Goal: Check status: Check status

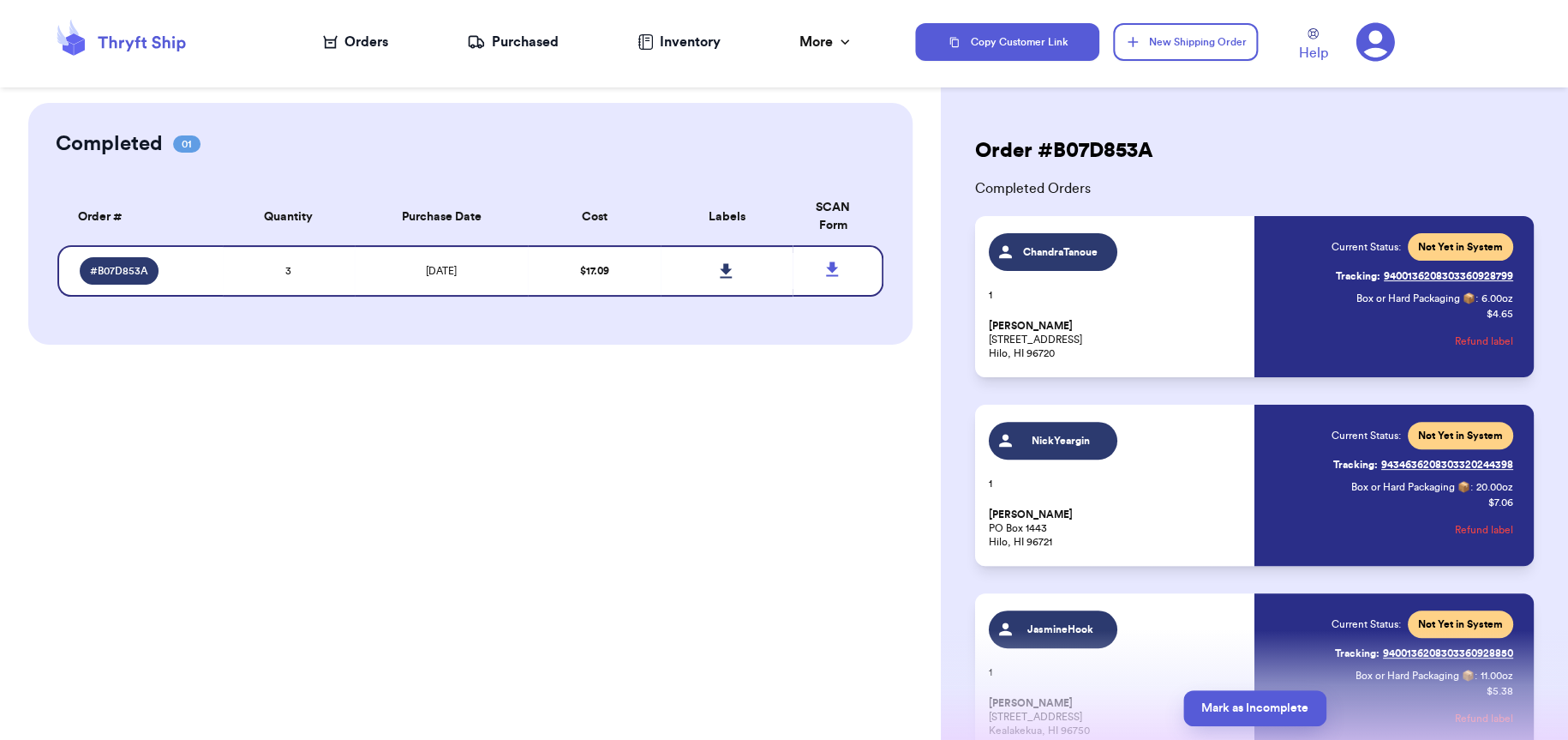
click at [1418, 274] on link "Tracking: 9400136208303360928799" at bounding box center [1424, 276] width 178 height 28
click at [126, 271] on span "# B07D853A" at bounding box center [119, 271] width 58 height 13
click at [115, 274] on span "# B07D853A" at bounding box center [119, 271] width 58 height 13
click at [832, 273] on icon at bounding box center [832, 269] width 22 height 22
click at [1358, 49] on icon at bounding box center [1375, 42] width 39 height 39
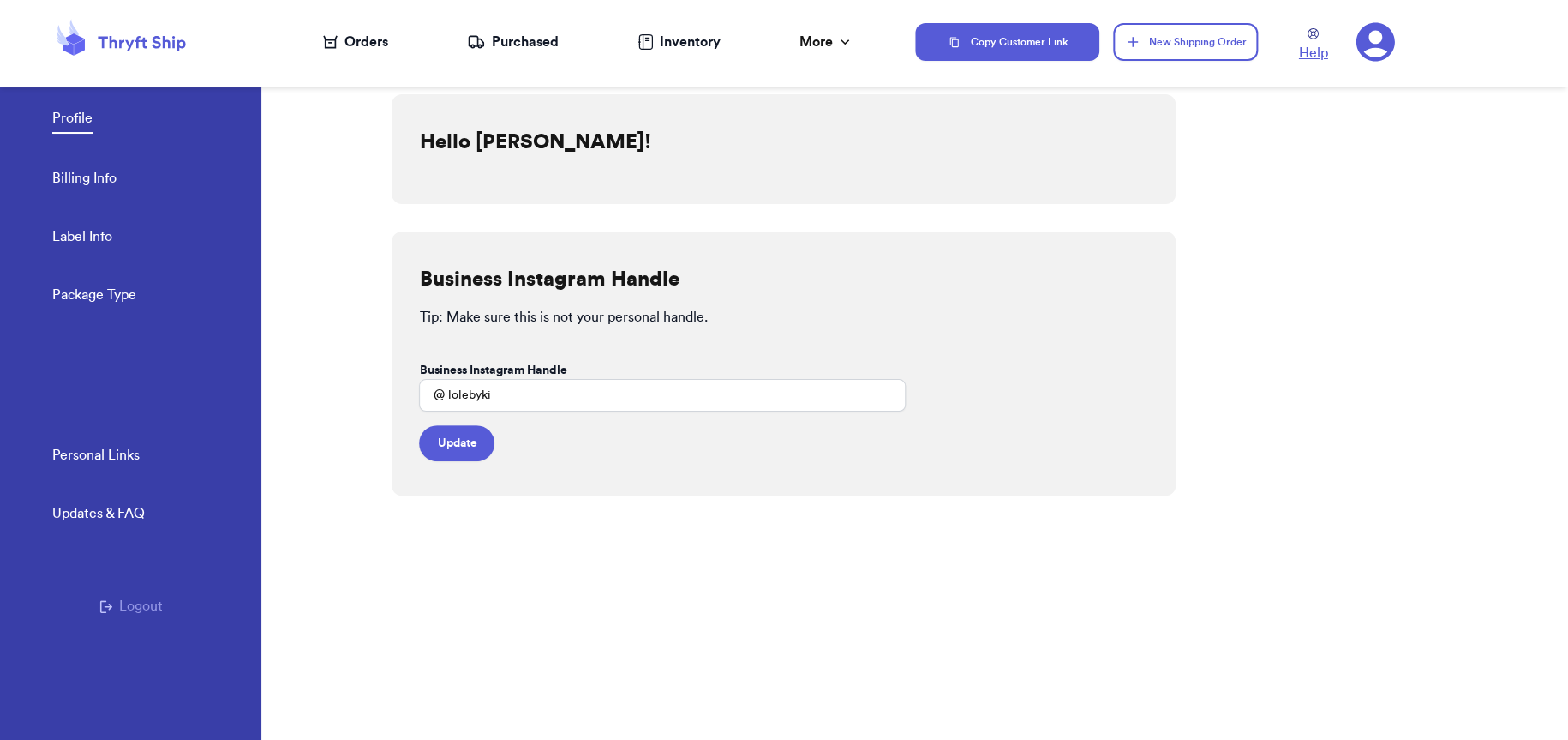
click at [1304, 60] on span "Help" at bounding box center [1313, 53] width 29 height 21
click at [369, 44] on div "Orders" at bounding box center [356, 42] width 65 height 21
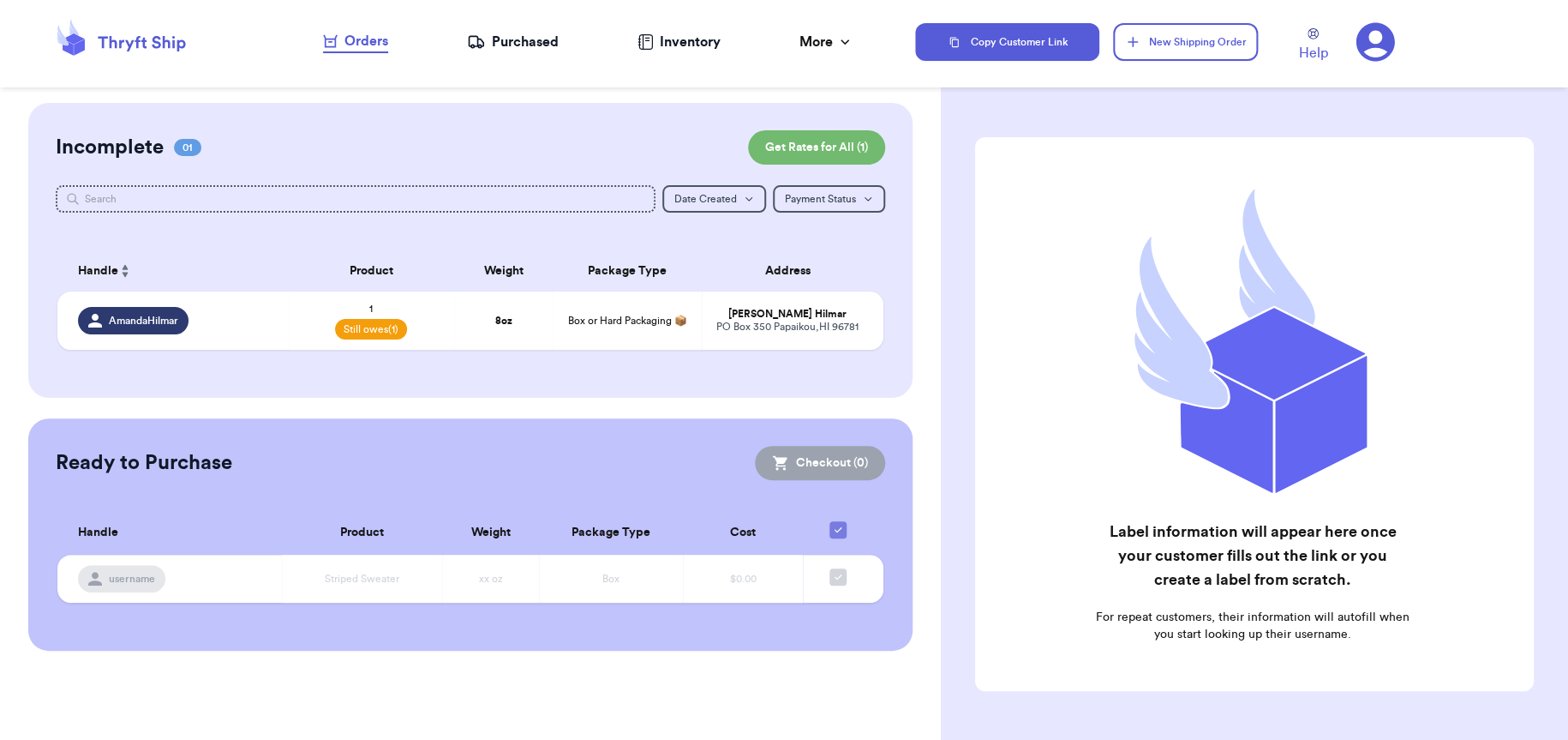
click at [524, 46] on div "Purchased" at bounding box center [513, 42] width 91 height 21
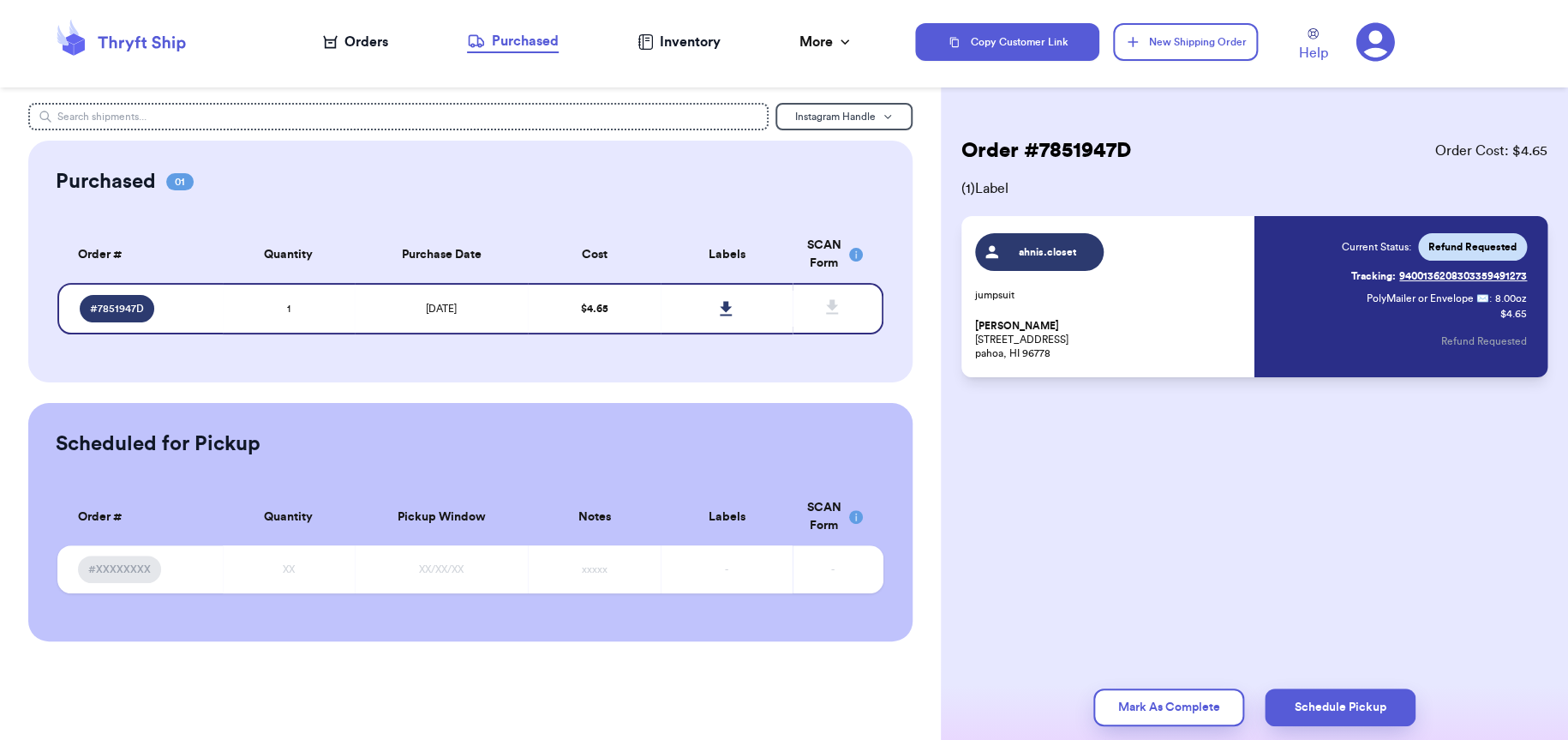
click at [364, 48] on div "Orders" at bounding box center [356, 42] width 65 height 21
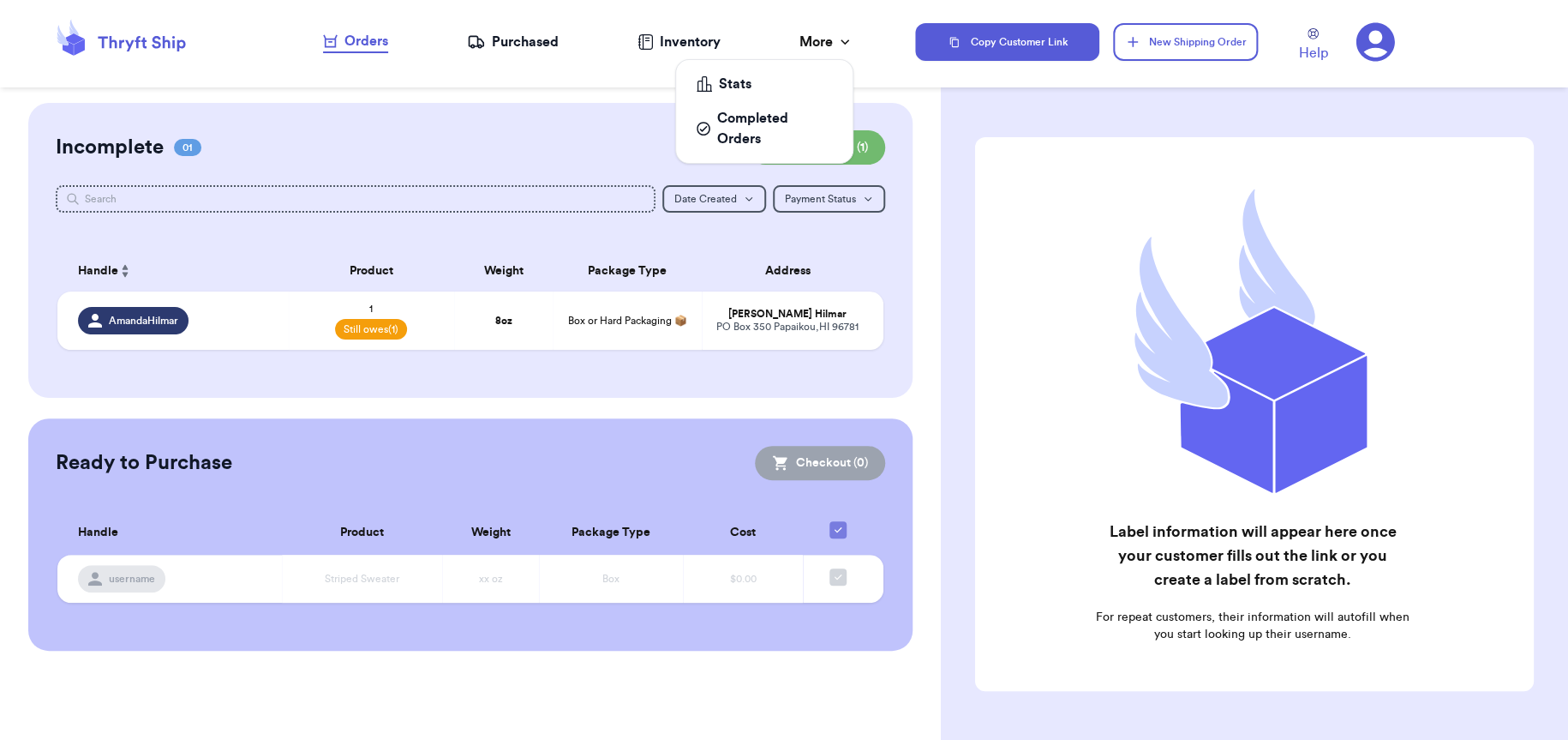
click at [822, 36] on div "More" at bounding box center [826, 42] width 54 height 21
click at [747, 127] on div "Completed Orders" at bounding box center [765, 128] width 135 height 41
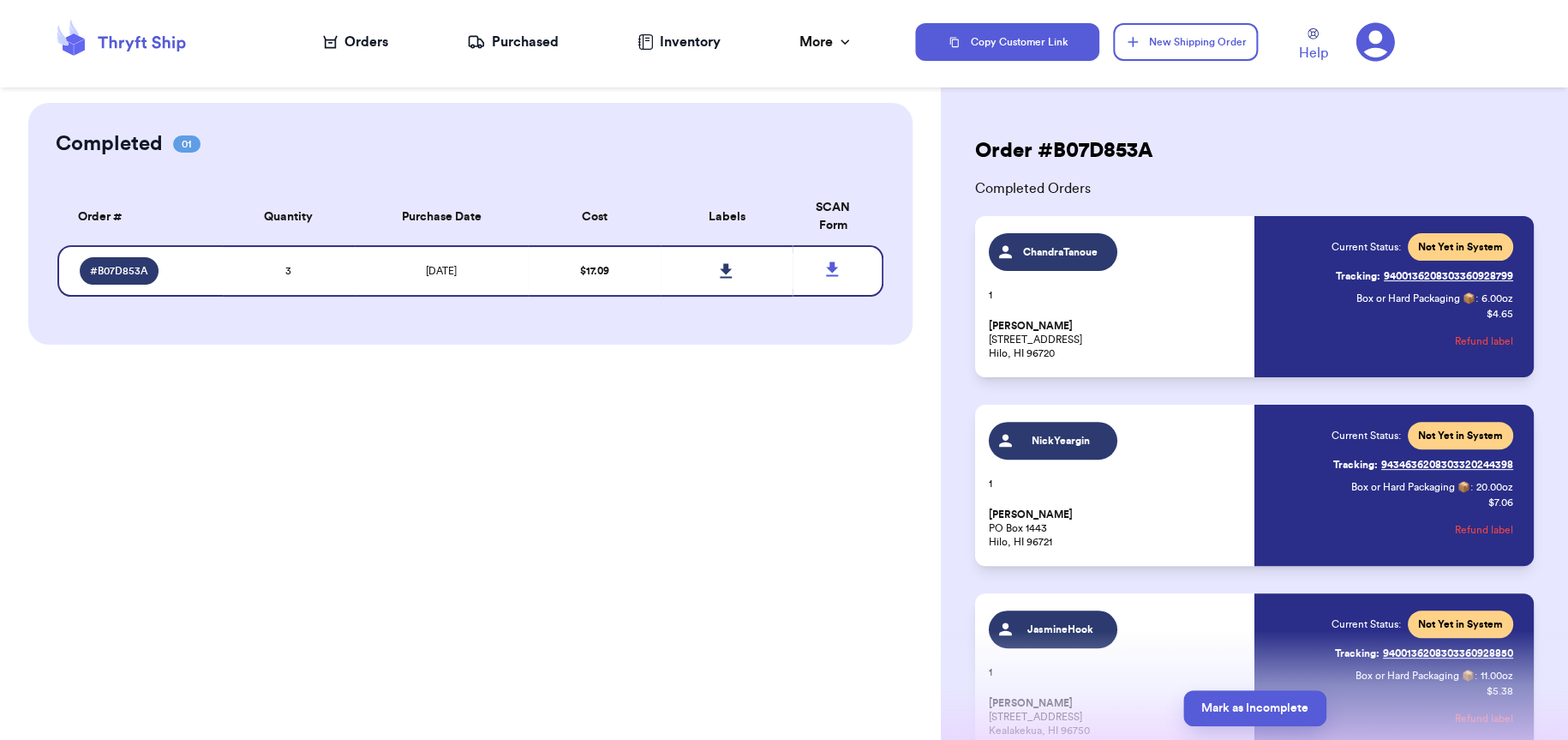
click at [754, 421] on div "Completed 01 Order # Qty Labels SCAN # B07D853A 3 Order # Quantity Purchase Dat…" at bounding box center [471, 370] width 941 height 740
click at [842, 43] on icon at bounding box center [844, 41] width 9 height 5
click at [842, 43] on icon at bounding box center [845, 42] width 17 height 17
click at [832, 47] on div "More" at bounding box center [826, 42] width 54 height 21
click at [581, 517] on div "Completed 01 Order # Qty Labels SCAN # B07D853A 3 Order # Quantity Purchase Dat…" at bounding box center [471, 370] width 941 height 740
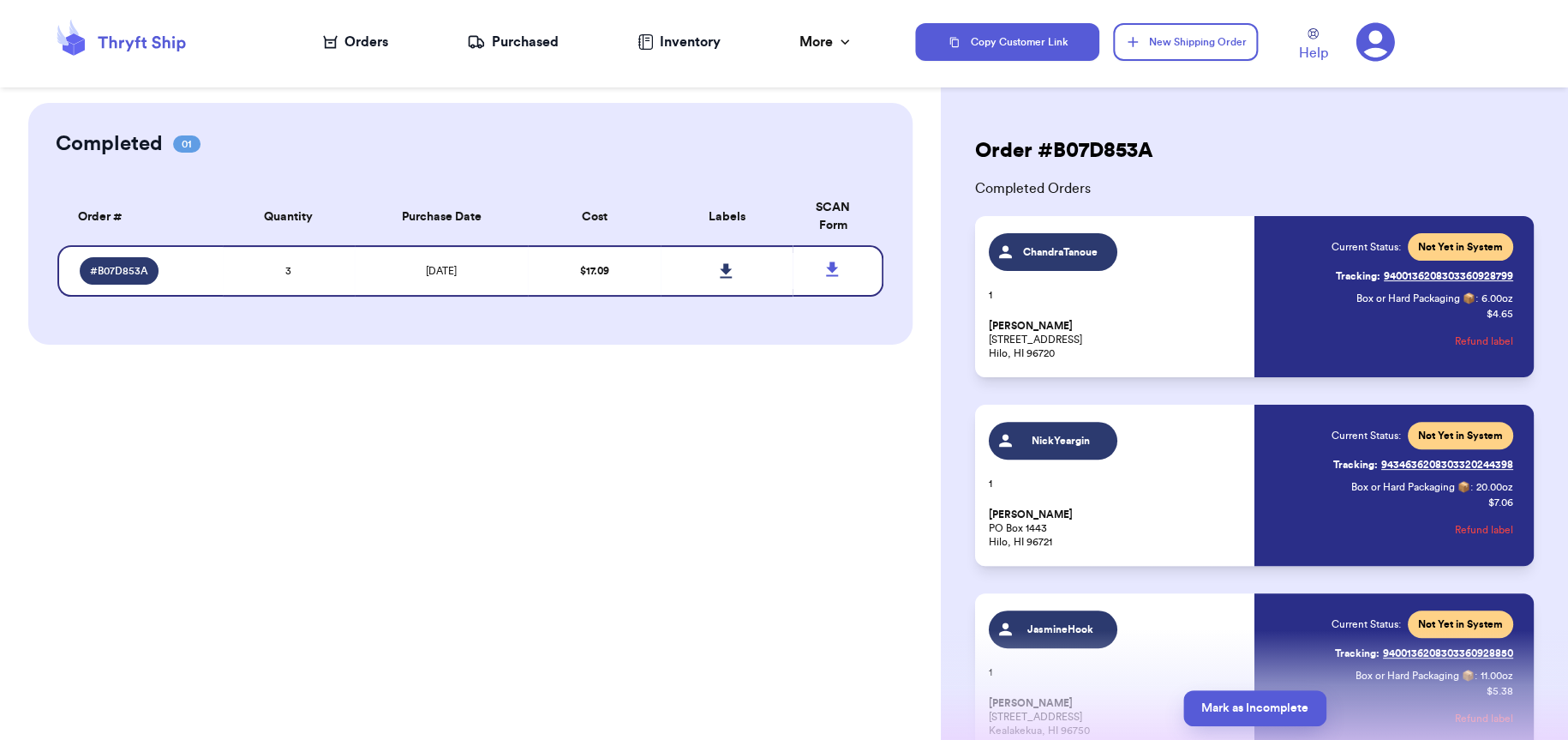
click at [1380, 56] on icon at bounding box center [1375, 42] width 39 height 39
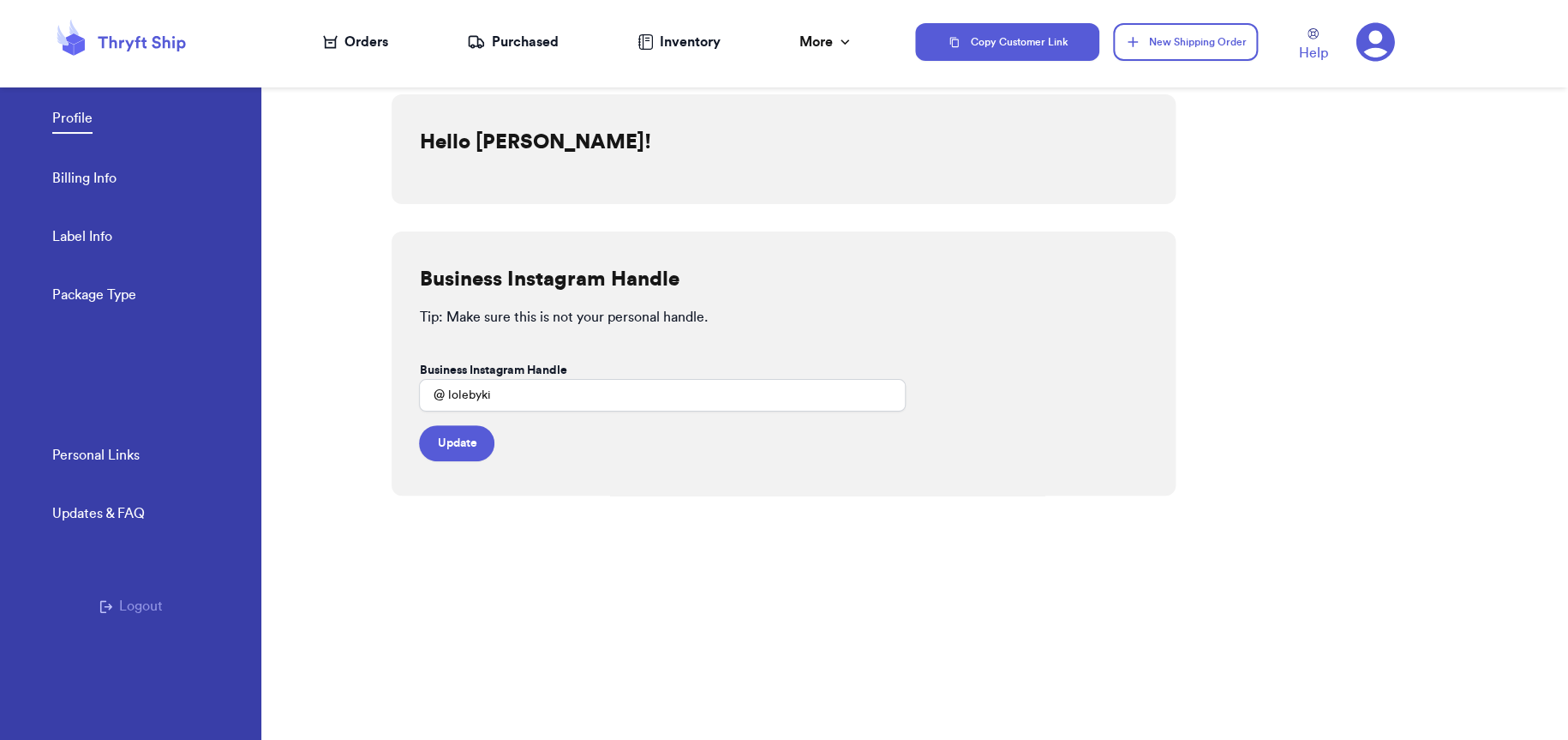
click at [1376, 51] on icon at bounding box center [1375, 41] width 39 height 39
click at [356, 49] on div "Orders" at bounding box center [356, 42] width 65 height 21
